Goal: Task Accomplishment & Management: Use online tool/utility

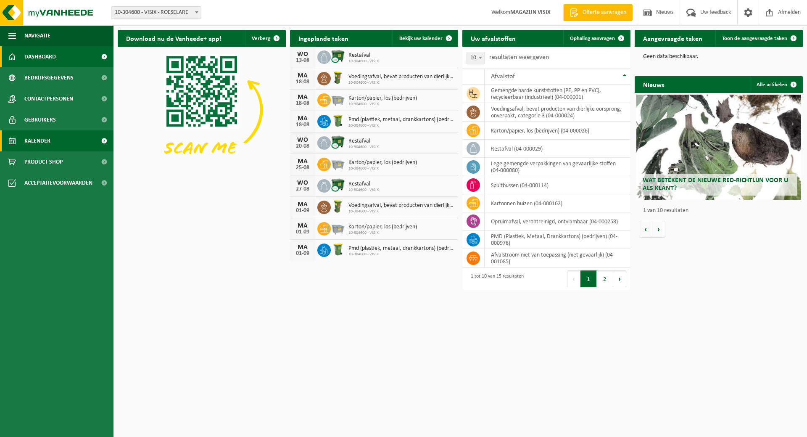
click at [85, 135] on link "Kalender" at bounding box center [56, 140] width 113 height 21
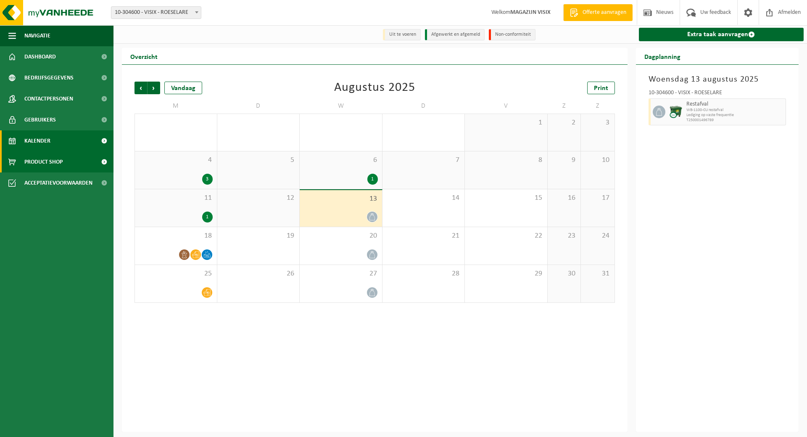
click at [45, 163] on span "Product Shop" at bounding box center [43, 161] width 38 height 21
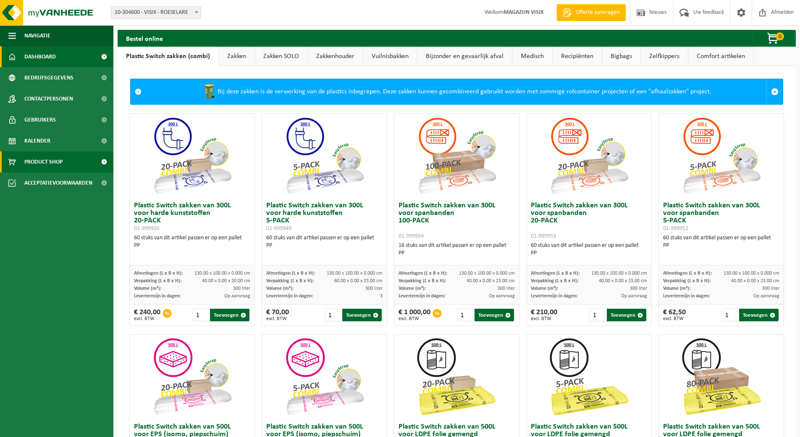
click at [65, 61] on link "Dashboard" at bounding box center [56, 56] width 113 height 21
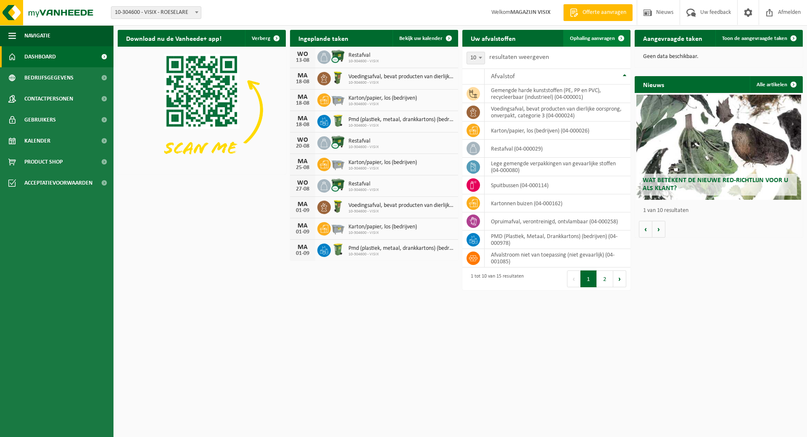
click at [589, 36] on span "Ophaling aanvragen" at bounding box center [592, 38] width 45 height 5
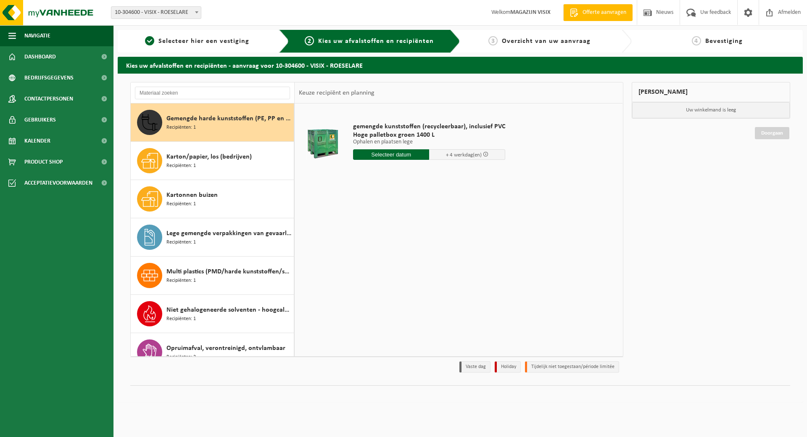
click at [415, 154] on input "text" at bounding box center [391, 154] width 76 height 11
click at [366, 241] on div "18" at bounding box center [360, 242] width 15 height 13
type input "Van 2025-08-18"
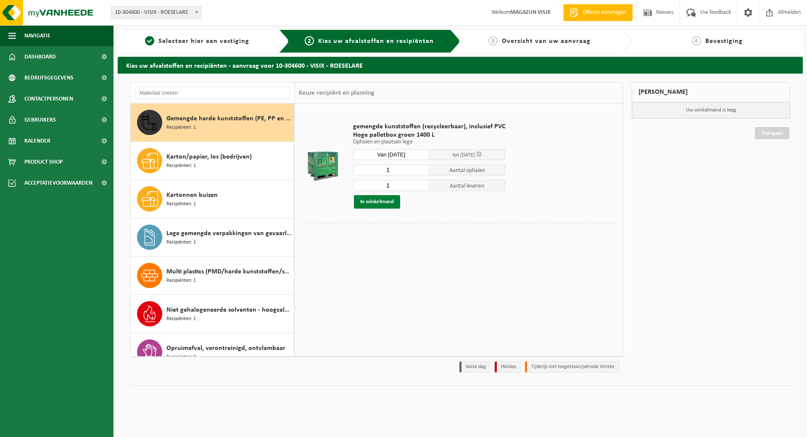
click at [377, 202] on button "In winkelmand" at bounding box center [377, 201] width 46 height 13
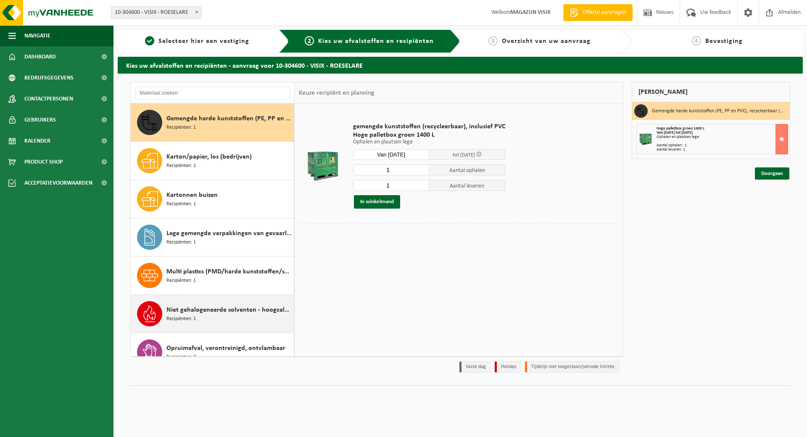
scroll to position [126, 0]
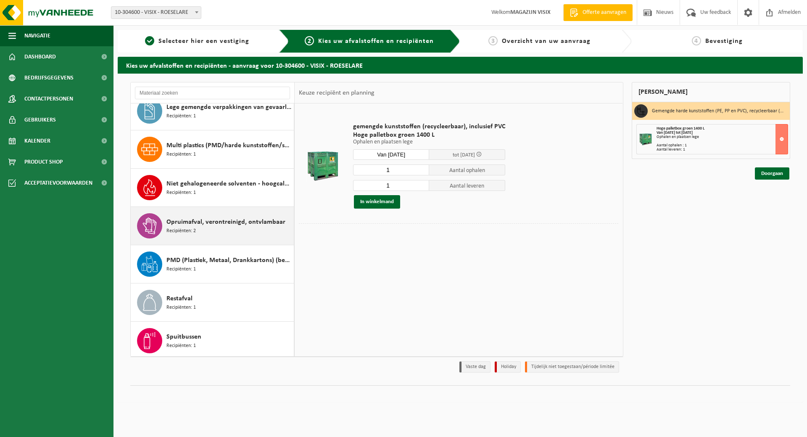
click at [226, 234] on div "Opruimafval, verontreinigd, ontvlambaar Recipiënten: 2" at bounding box center [228, 225] width 125 height 25
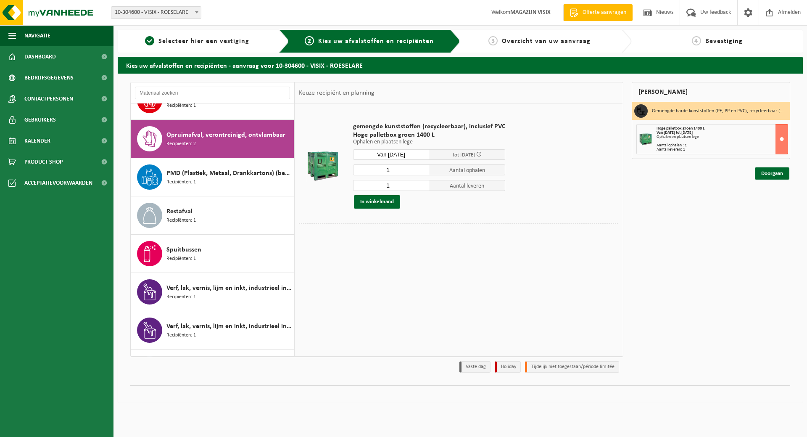
scroll to position [229, 0]
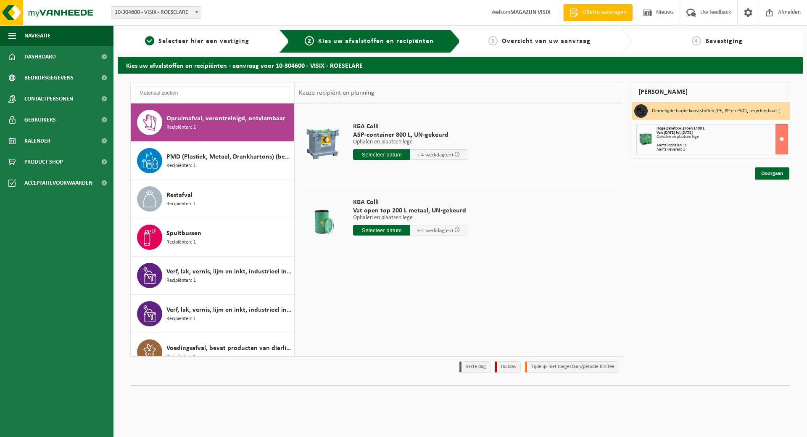
click at [391, 226] on input "text" at bounding box center [381, 230] width 57 height 11
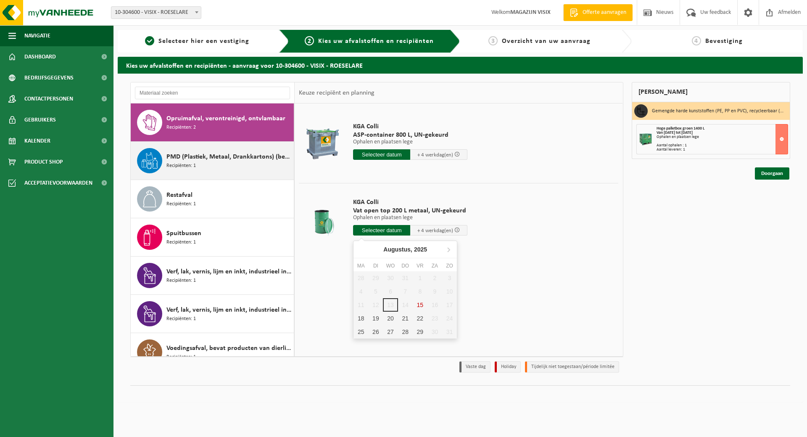
click at [186, 160] on span "PMD (Plastiek, Metaal, Drankkartons) (bedrijven)" at bounding box center [228, 157] width 125 height 10
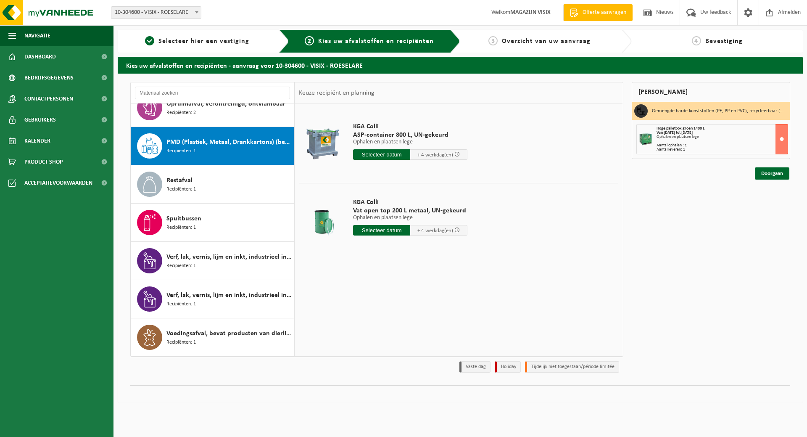
scroll to position [244, 0]
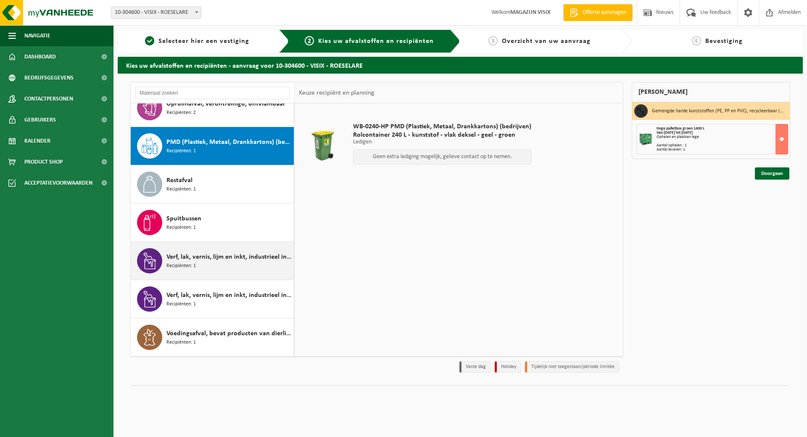
click at [205, 258] on span "Verf, lak, vernis, lijm en inkt, industrieel in 200lt-vat" at bounding box center [228, 257] width 125 height 10
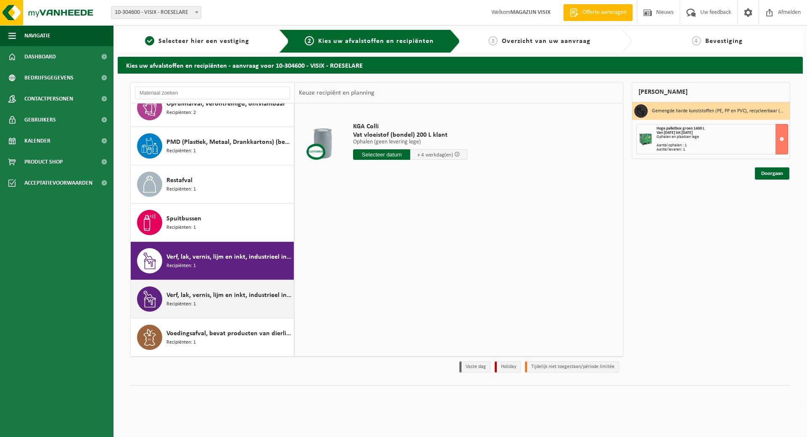
click at [203, 301] on div "Verf, lak, vernis, lijm en inkt, industrieel in kleinverpakking Recipiënten: 1" at bounding box center [228, 298] width 125 height 25
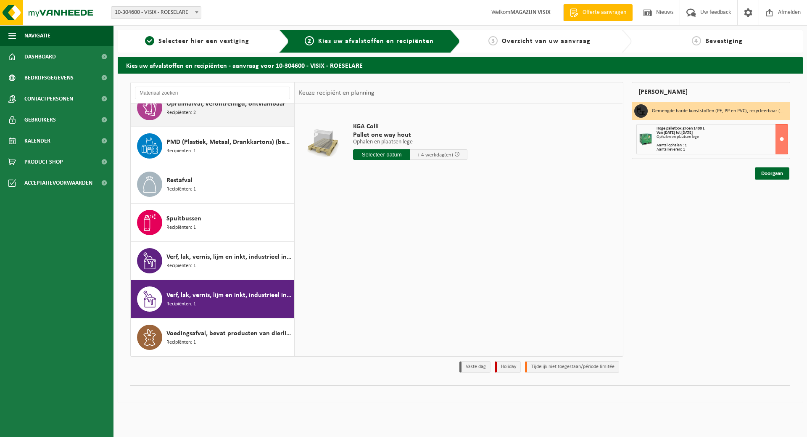
click at [207, 113] on div "Opruimafval, verontreinigd, ontvlambaar Recipiënten: 2" at bounding box center [228, 107] width 125 height 25
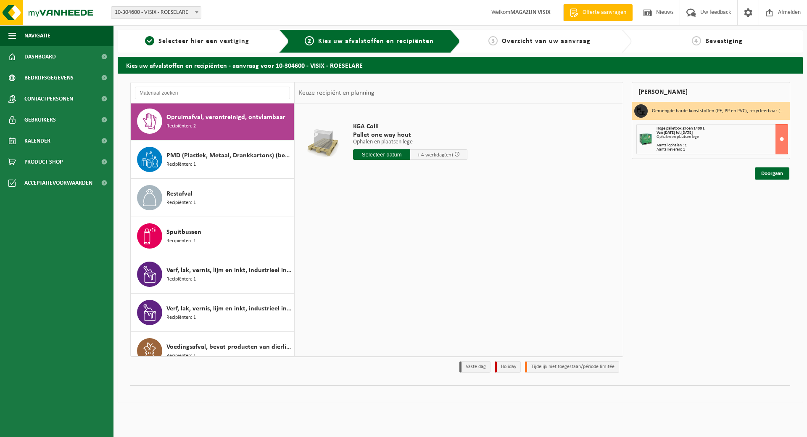
scroll to position [229, 0]
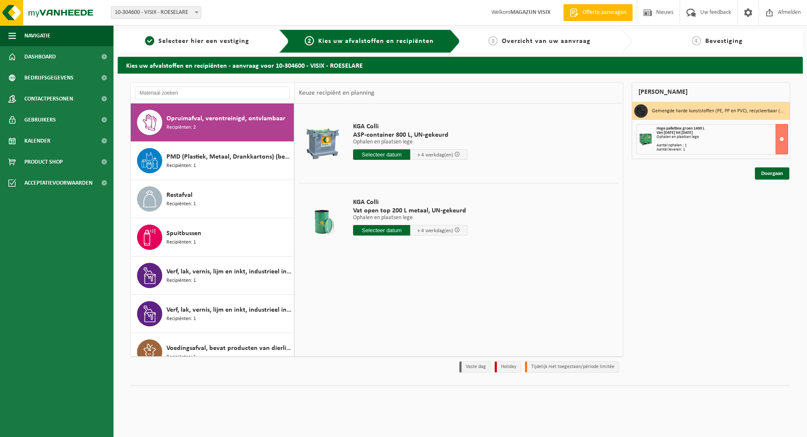
click at [381, 232] on input "text" at bounding box center [381, 230] width 57 height 11
click at [355, 316] on div "18" at bounding box center [360, 317] width 15 height 13
type input "Van 2025-08-18"
type input "2025-08-18"
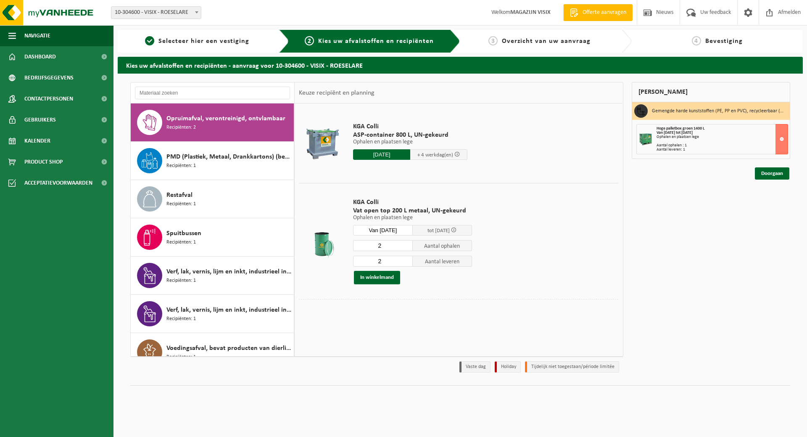
drag, startPoint x: 382, startPoint y: 245, endPoint x: 360, endPoint y: 248, distance: 22.0
click at [360, 248] on input "2" at bounding box center [383, 245] width 60 height 11
type input "0"
click at [389, 277] on button "In winkelmand" at bounding box center [377, 277] width 46 height 13
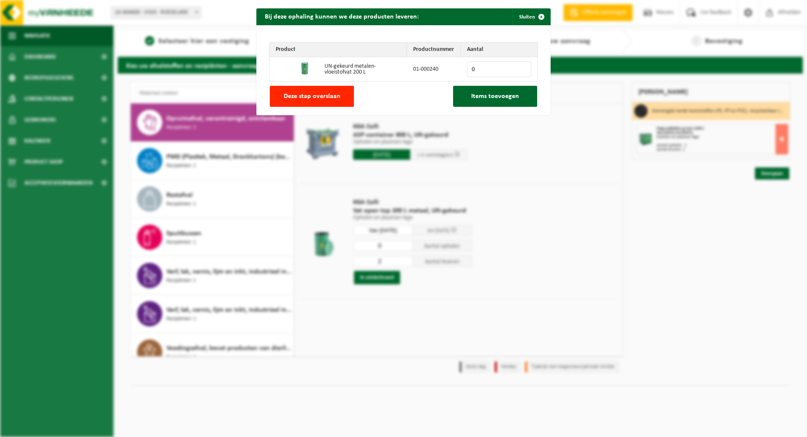
click at [484, 65] on input "0" at bounding box center [499, 69] width 64 height 16
click at [519, 67] on input "1" at bounding box center [499, 69] width 64 height 16
click at [519, 67] on input "2" at bounding box center [499, 69] width 64 height 16
click at [503, 91] on button "Items toevoegen" at bounding box center [495, 96] width 84 height 21
click at [480, 101] on button "Items toevoegen" at bounding box center [495, 96] width 84 height 21
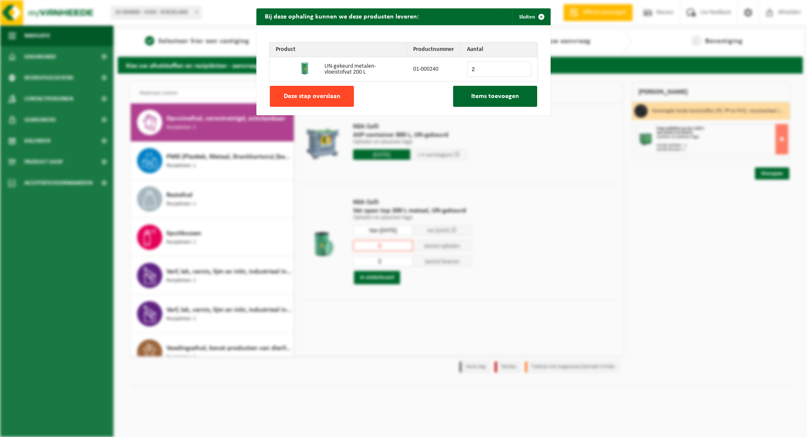
click at [312, 97] on span "Deze stap overslaan" at bounding box center [312, 96] width 57 height 7
type input "0"
click at [473, 62] on input "0" at bounding box center [499, 69] width 64 height 16
type input "2"
click at [509, 96] on span "Items toevoegen" at bounding box center [495, 96] width 48 height 7
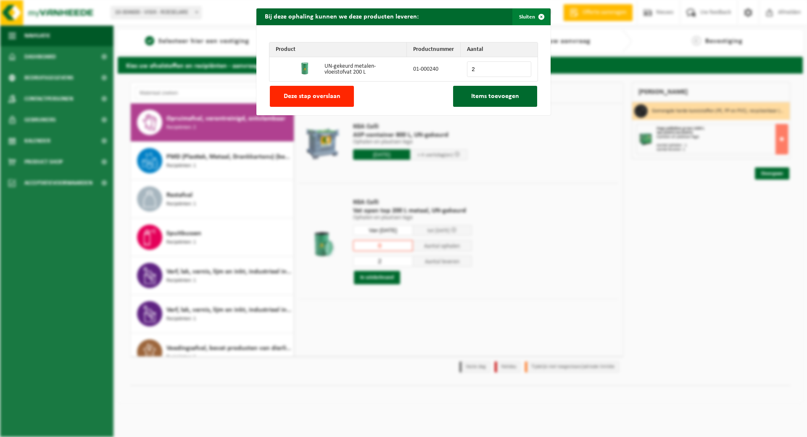
click at [536, 19] on span "button" at bounding box center [541, 16] width 17 height 17
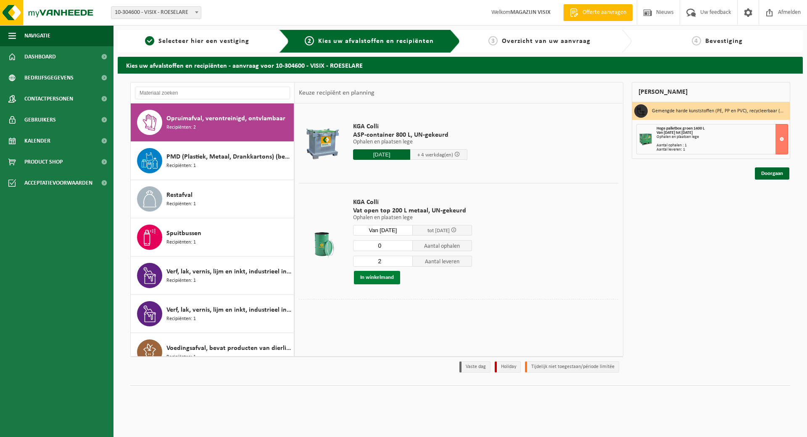
click at [374, 278] on button "In winkelmand" at bounding box center [377, 277] width 46 height 13
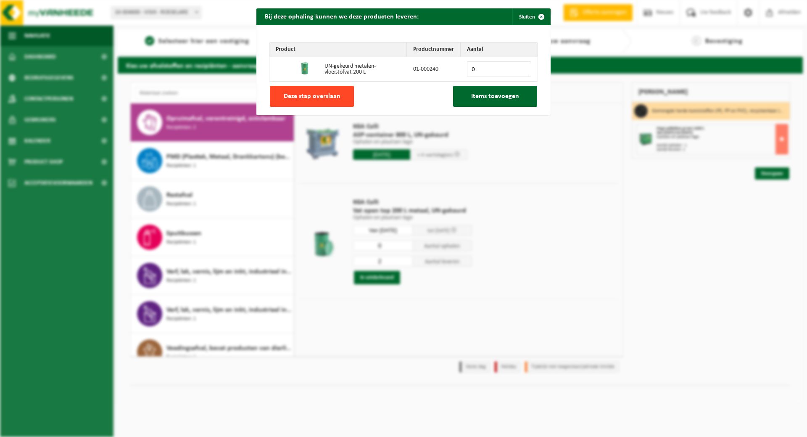
click at [337, 98] on button "Deze stap overslaan" at bounding box center [312, 96] width 84 height 21
click at [533, 18] on span "button" at bounding box center [541, 16] width 17 height 17
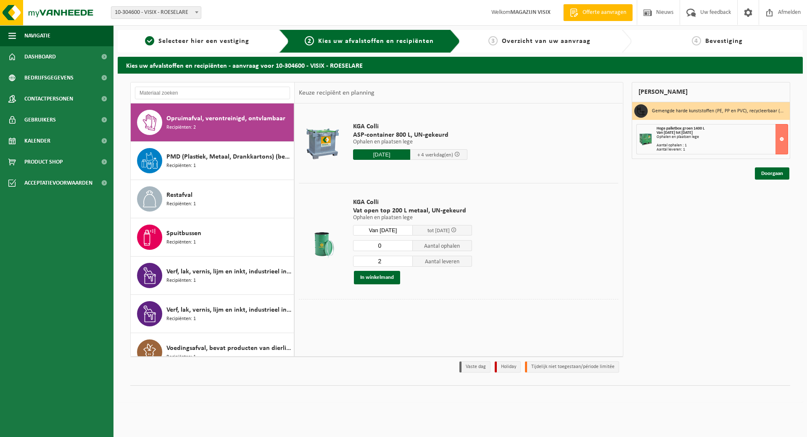
click at [398, 244] on input "0" at bounding box center [383, 245] width 60 height 11
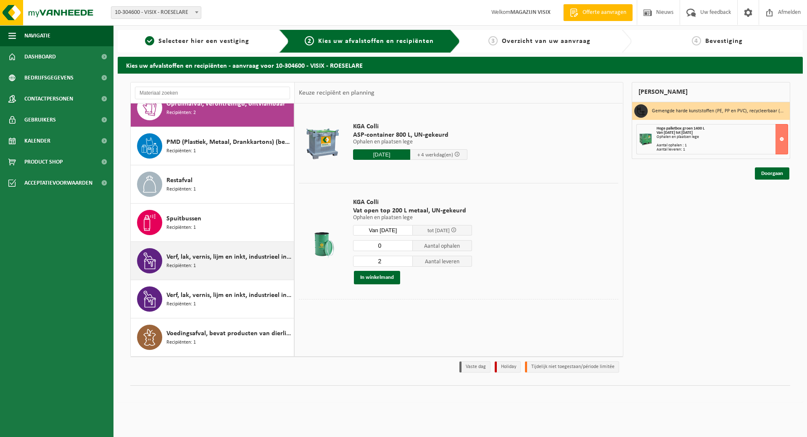
scroll to position [0, 0]
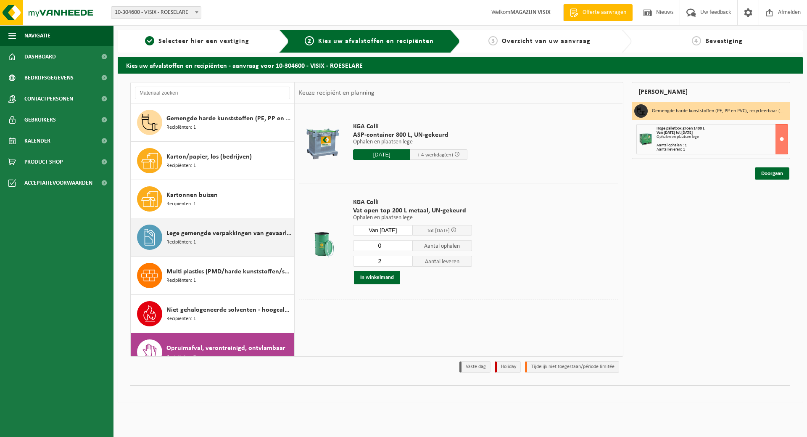
click at [219, 236] on span "Lege gemengde verpakkingen van gevaarlijke stoffen" at bounding box center [228, 233] width 125 height 10
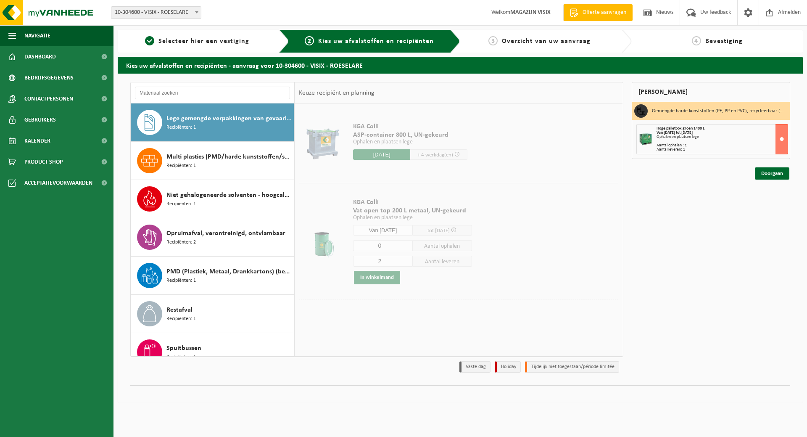
scroll to position [115, 0]
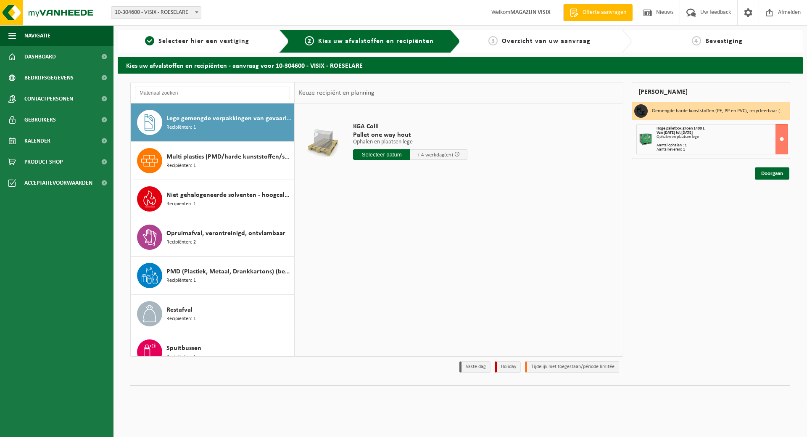
click at [219, 236] on span "Opruimafval, verontreinigd, ontvlambaar" at bounding box center [225, 233] width 119 height 10
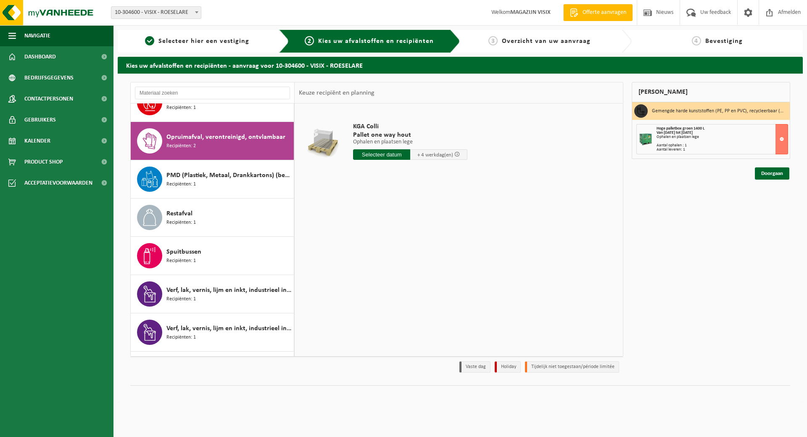
scroll to position [229, 0]
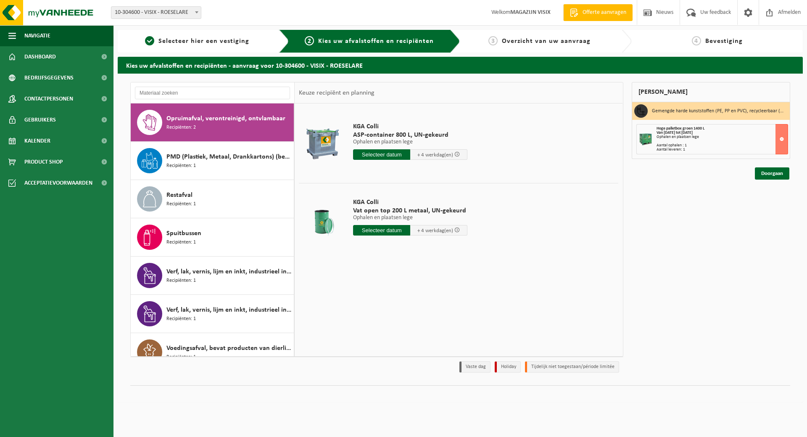
click at [395, 231] on input "text" at bounding box center [381, 230] width 57 height 11
click at [353, 316] on div "18" at bounding box center [360, 317] width 15 height 13
type input "Van 2025-08-18"
type input "2025-08-18"
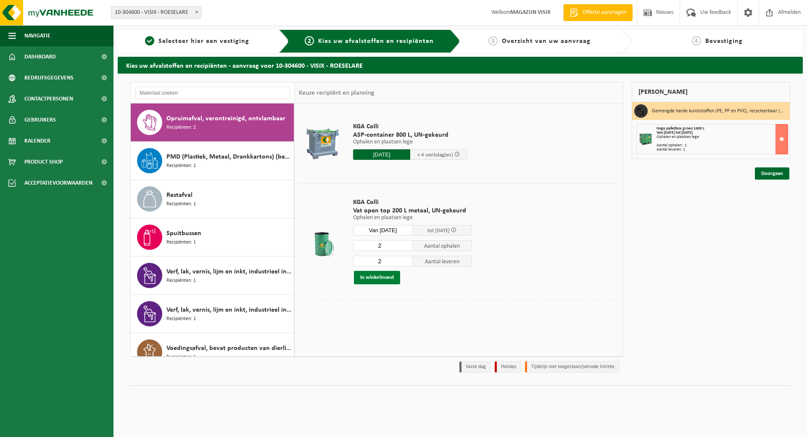
click at [384, 272] on button "In winkelmand" at bounding box center [377, 277] width 46 height 13
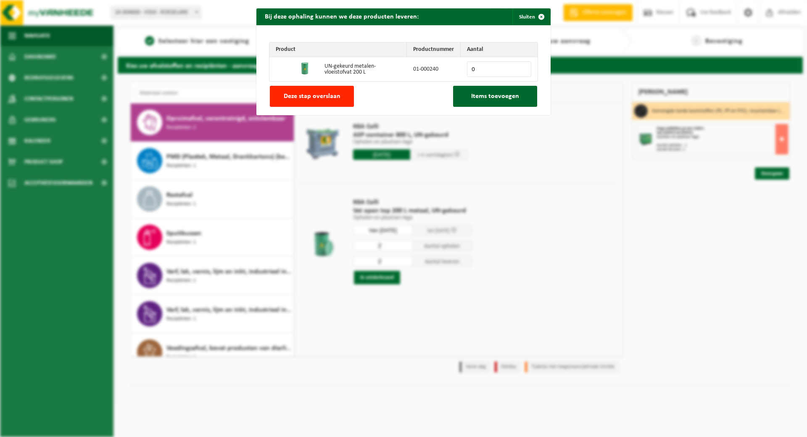
click at [487, 75] on input "0" at bounding box center [499, 69] width 64 height 16
click at [523, 67] on input "1" at bounding box center [499, 69] width 64 height 16
type input "2"
click at [521, 68] on input "2" at bounding box center [499, 69] width 64 height 16
click at [492, 95] on span "Items toevoegen" at bounding box center [495, 96] width 48 height 7
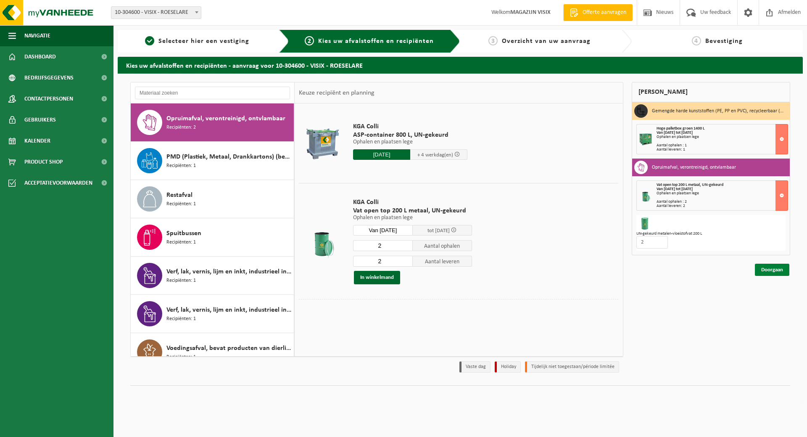
click at [763, 265] on link "Doorgaan" at bounding box center [772, 269] width 34 height 12
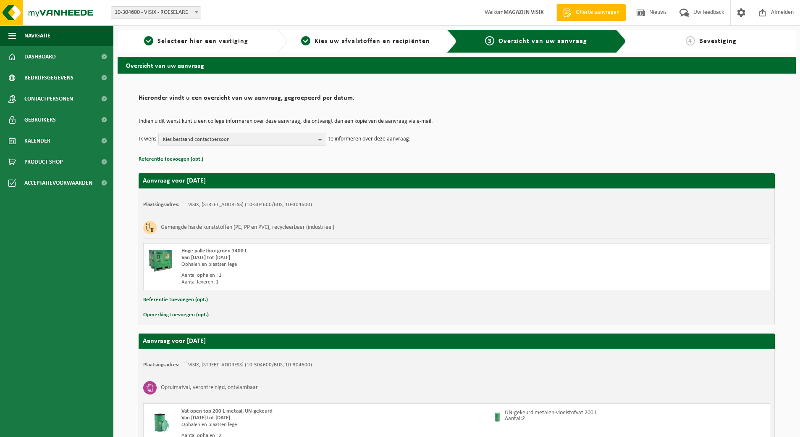
scroll to position [91, 0]
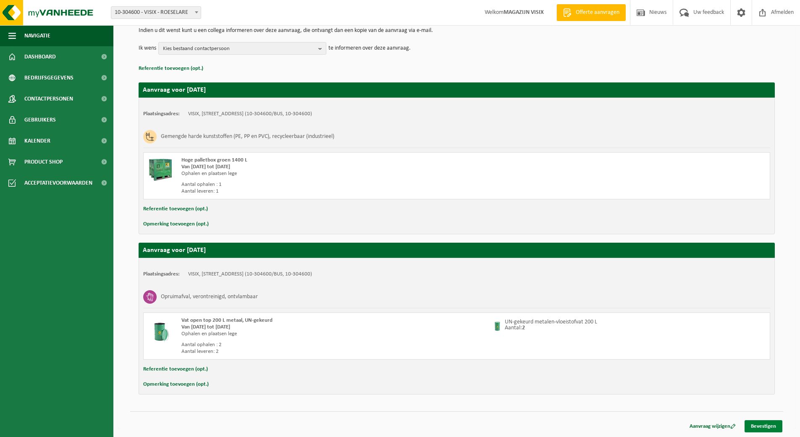
click at [767, 425] on link "Bevestigen" at bounding box center [764, 426] width 38 height 12
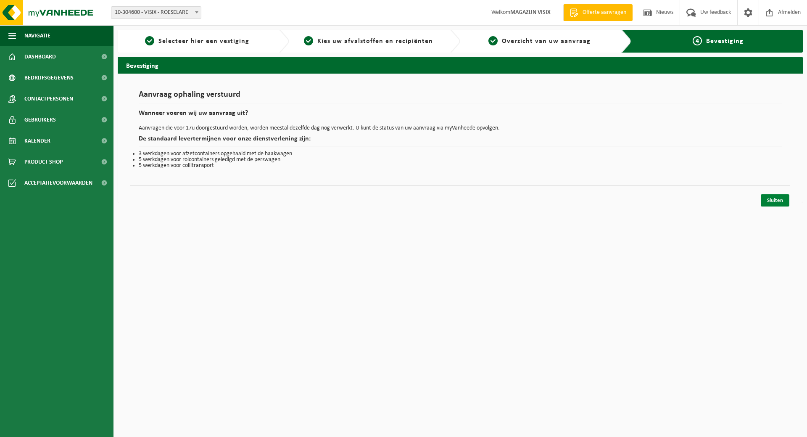
click at [779, 198] on link "Sluiten" at bounding box center [774, 200] width 29 height 12
